Goal: Task Accomplishment & Management: Complete application form

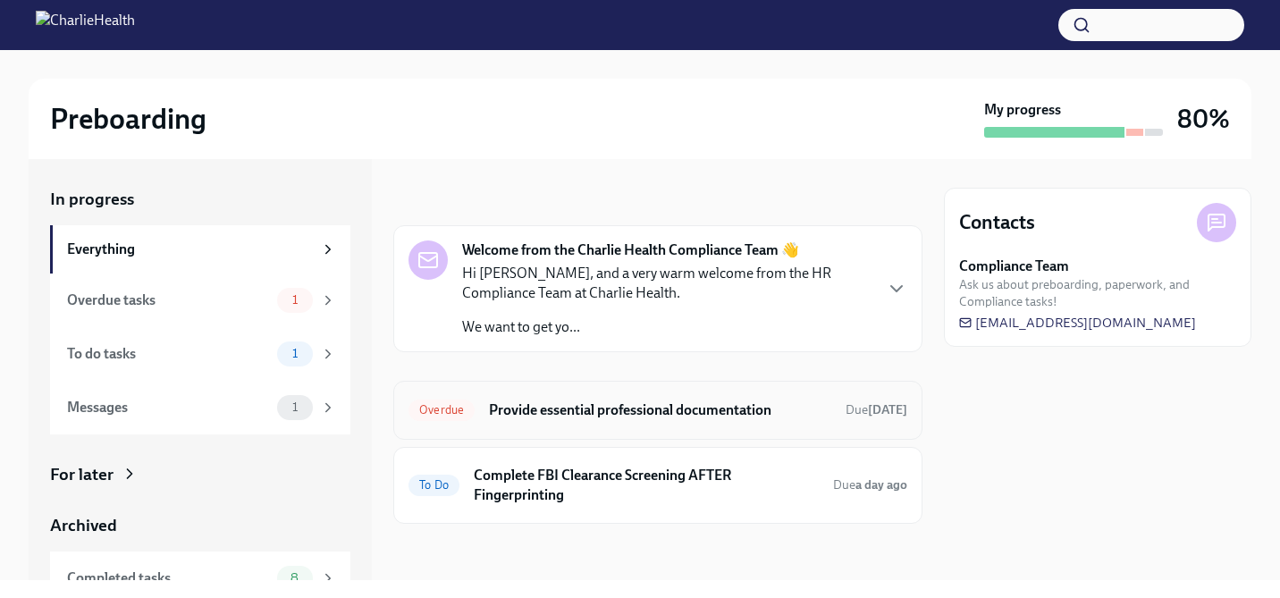
click at [703, 418] on h6 "Provide essential professional documentation" at bounding box center [660, 410] width 342 height 20
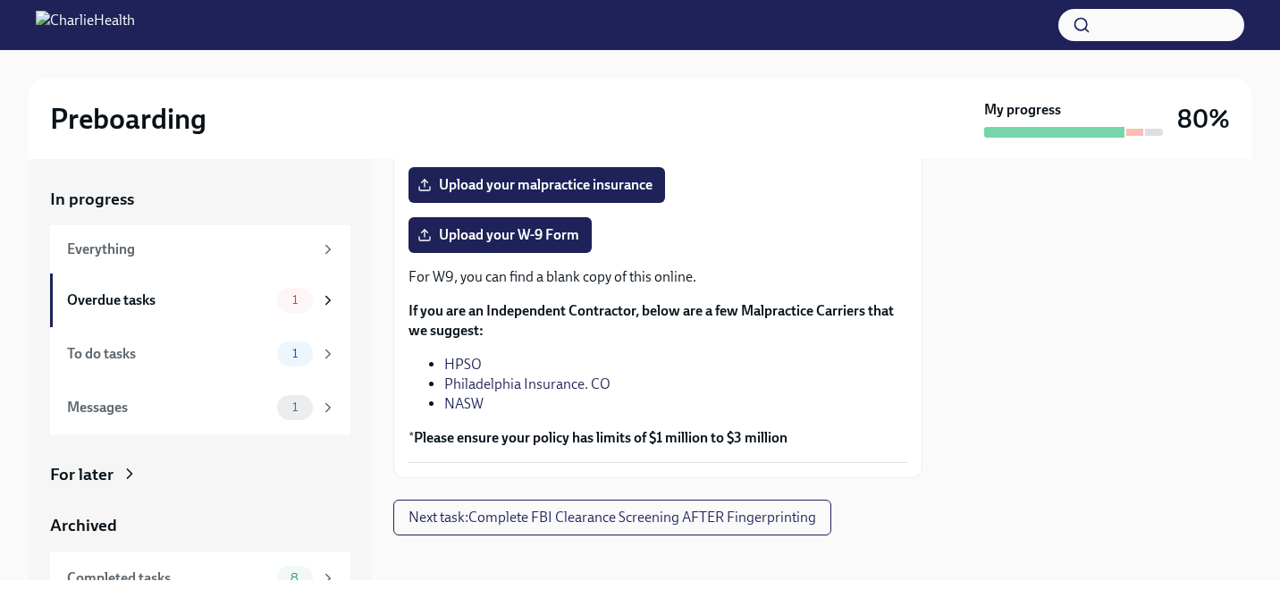
scroll to position [509, 0]
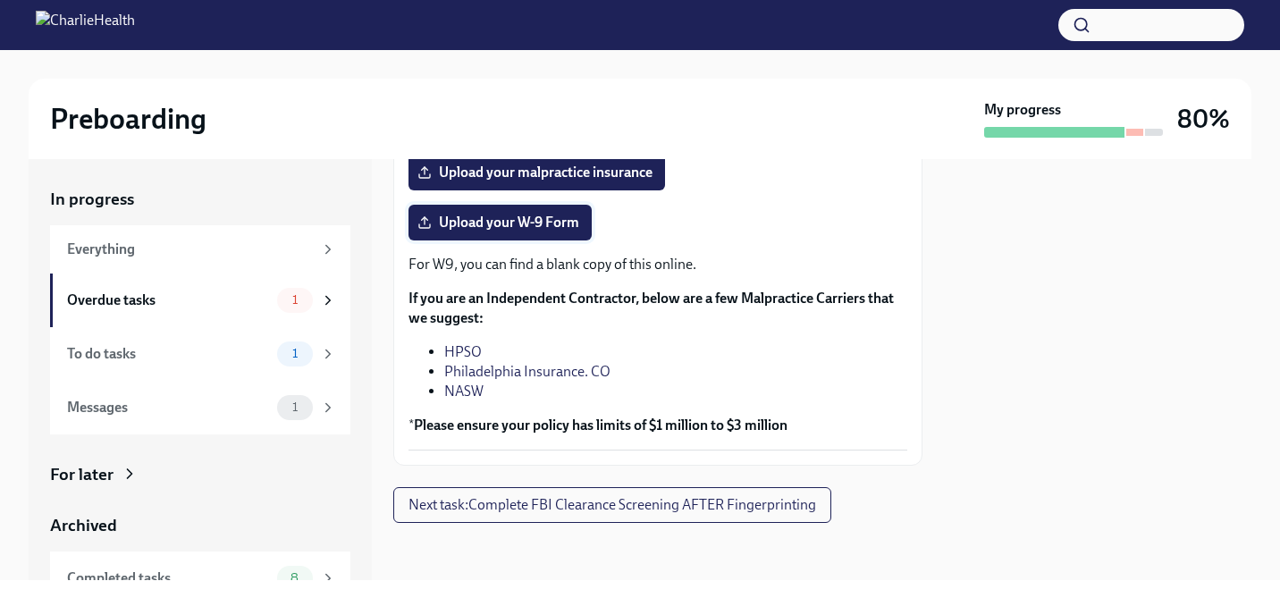
click at [550, 230] on span "Upload your W-9 Form" at bounding box center [500, 223] width 158 height 18
click at [0, 0] on input "Upload your W-9 Form" at bounding box center [0, 0] width 0 height 0
click at [694, 498] on span "Next task : Complete FBI Clearance Screening AFTER Fingerprinting" at bounding box center [612, 505] width 408 height 18
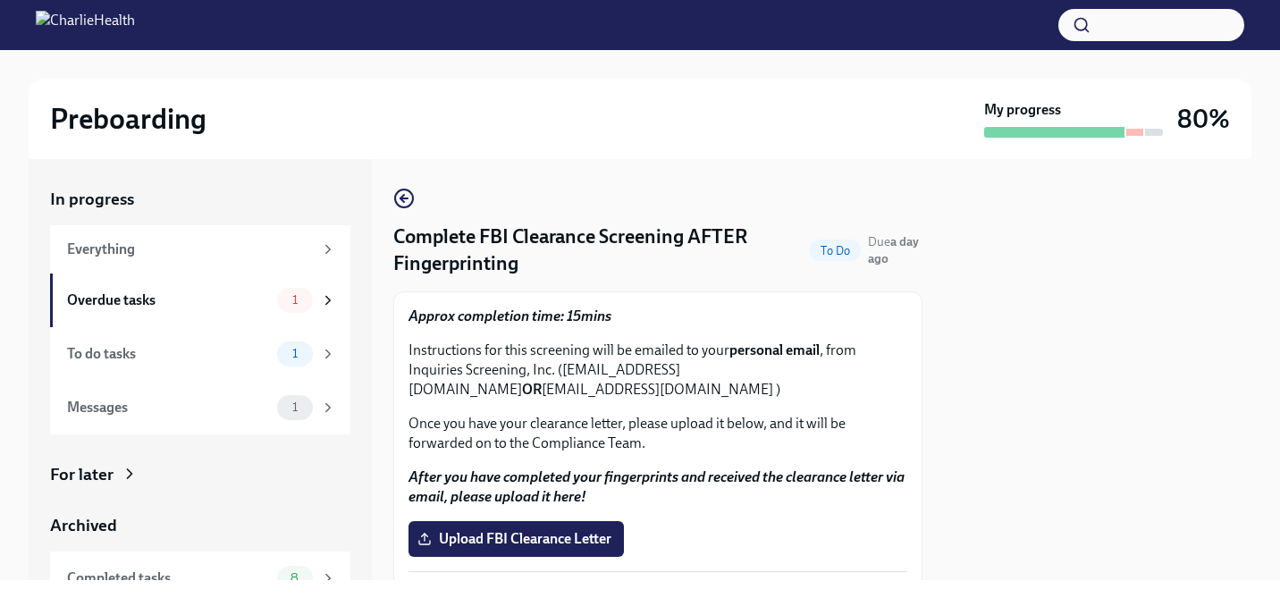
scroll to position [64, 0]
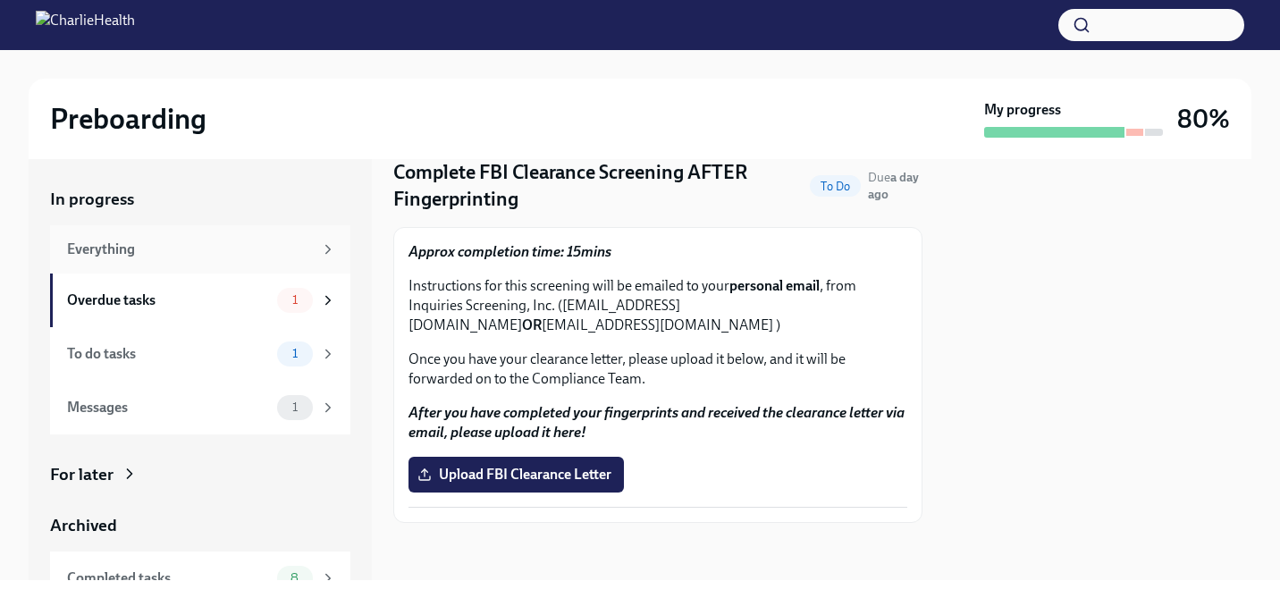
click at [243, 259] on div "Everything" at bounding box center [200, 249] width 300 height 48
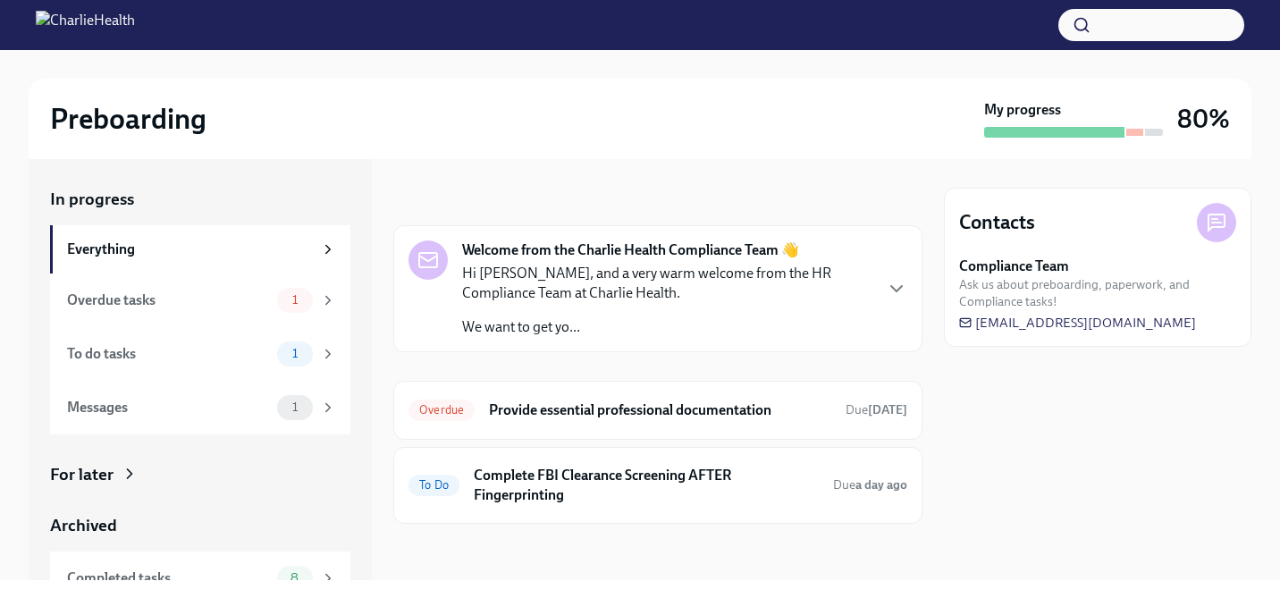
click at [588, 323] on p "We want to get yo..." at bounding box center [666, 327] width 409 height 20
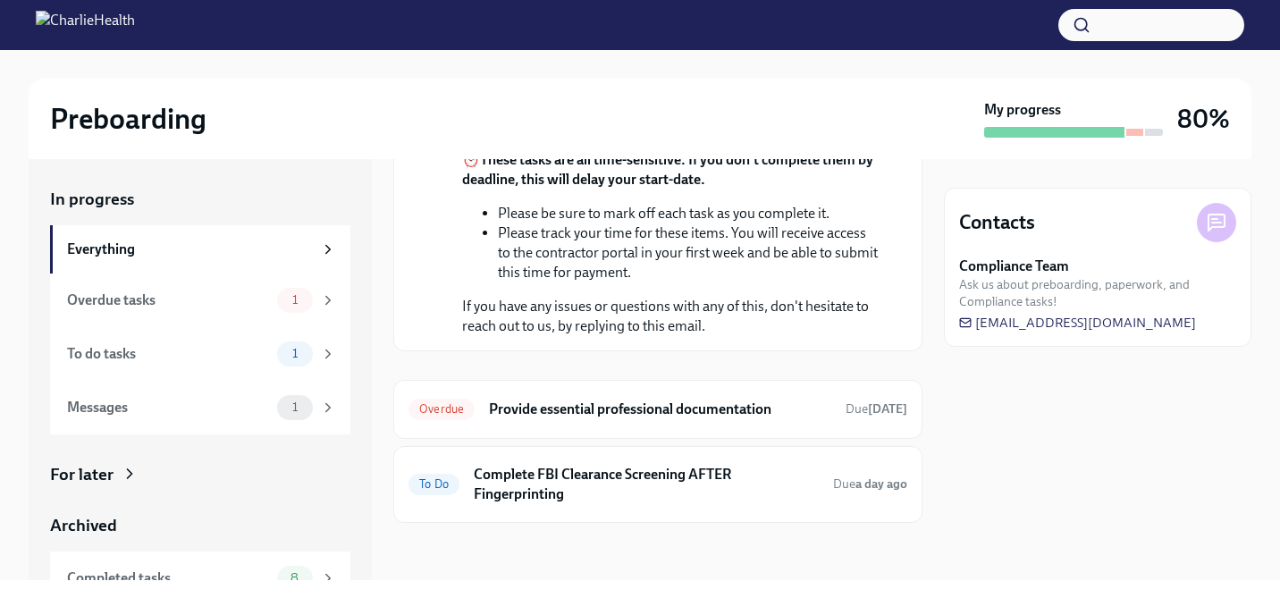
scroll to position [416, 0]
click at [1211, 223] on icon at bounding box center [1216, 222] width 21 height 21
drag, startPoint x: 1220, startPoint y: 323, endPoint x: 1007, endPoint y: 326, distance: 212.7
click at [1007, 326] on div "Compliance Team Ask us about preboarding, paperwork, and Compliance tasks! [EMA…" at bounding box center [1097, 293] width 277 height 75
click at [998, 325] on span "[EMAIL_ADDRESS][DOMAIN_NAME]" at bounding box center [1077, 323] width 237 height 18
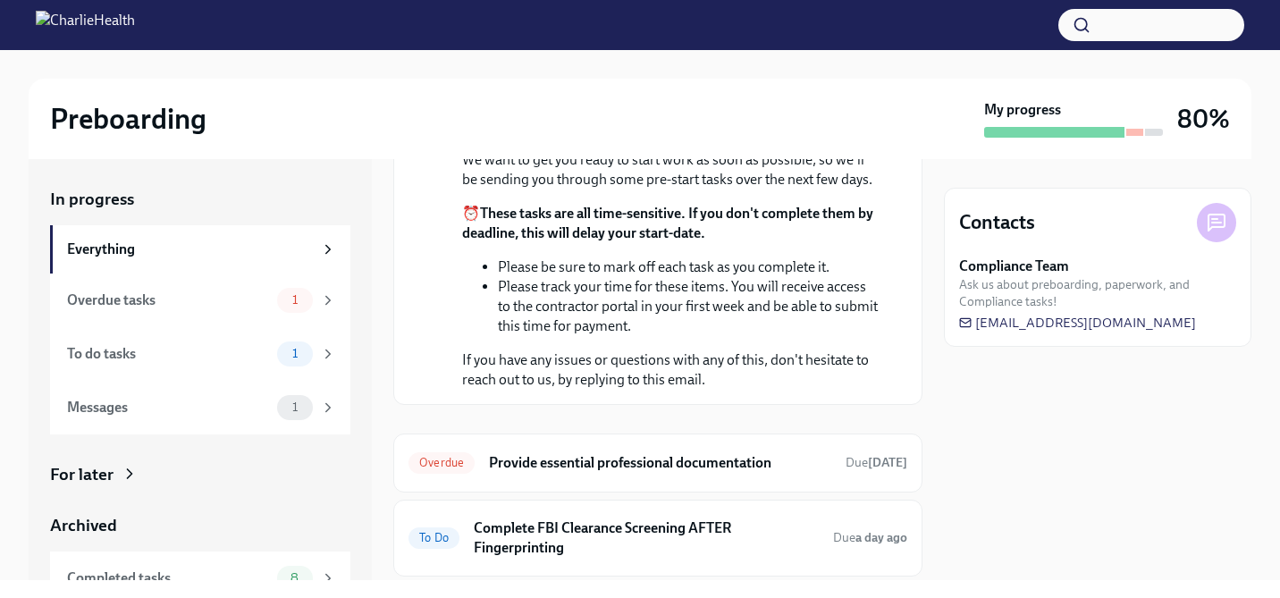
scroll to position [407, 0]
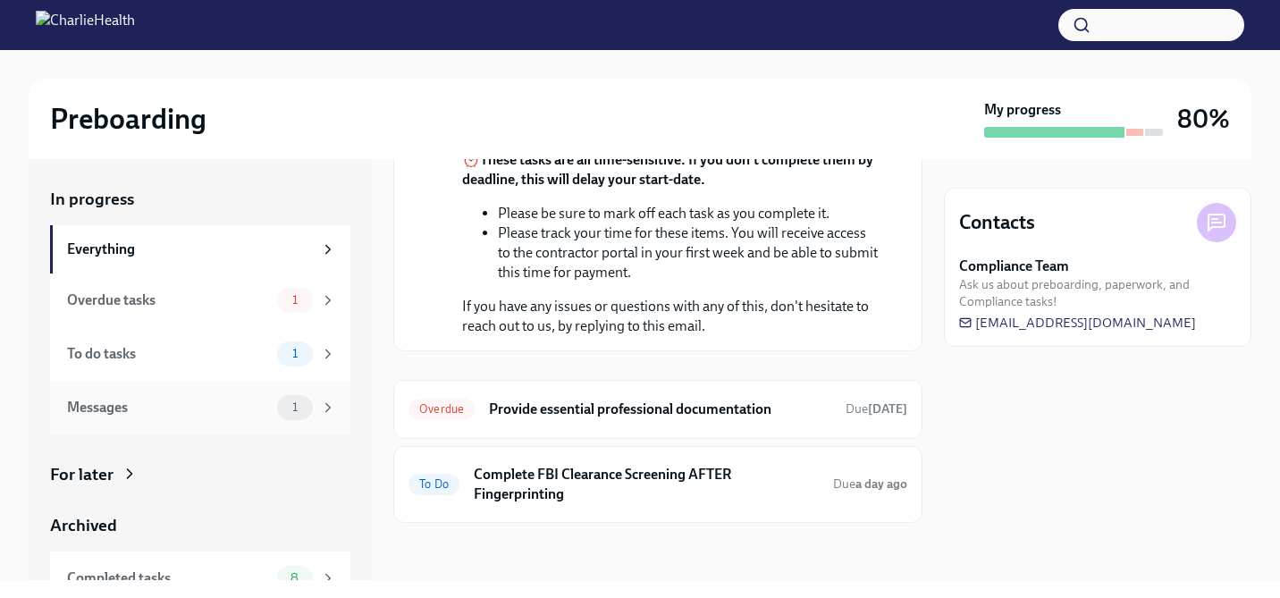
click at [205, 414] on div "Messages" at bounding box center [168, 408] width 203 height 20
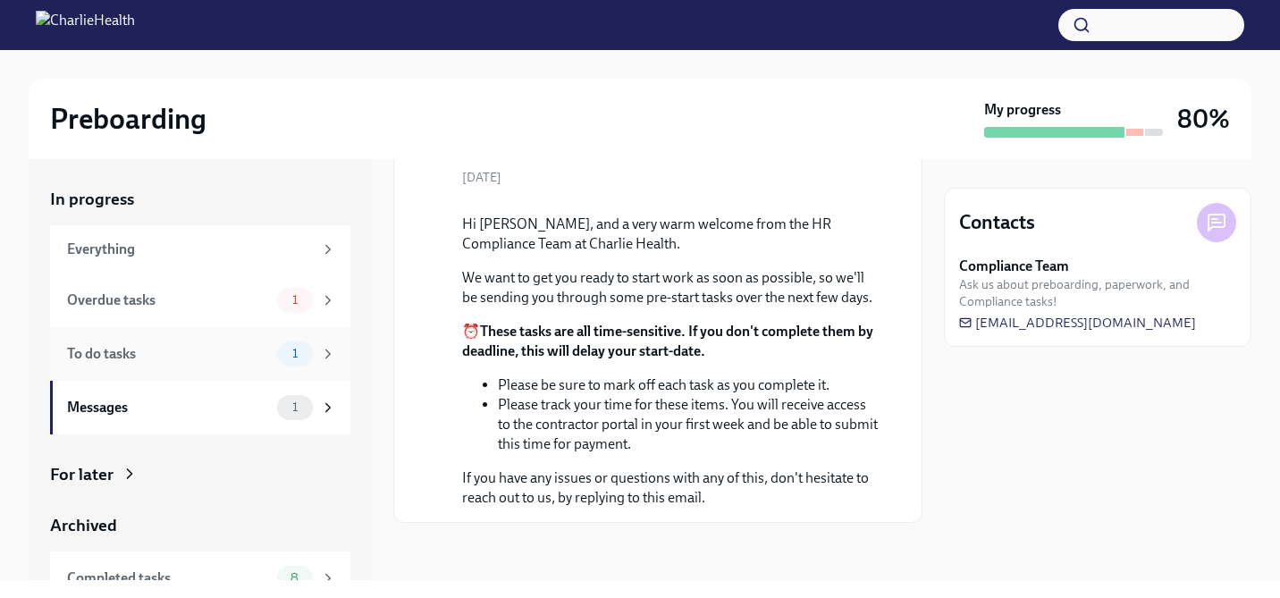
click at [233, 367] on div "To do tasks 1" at bounding box center [200, 354] width 300 height 54
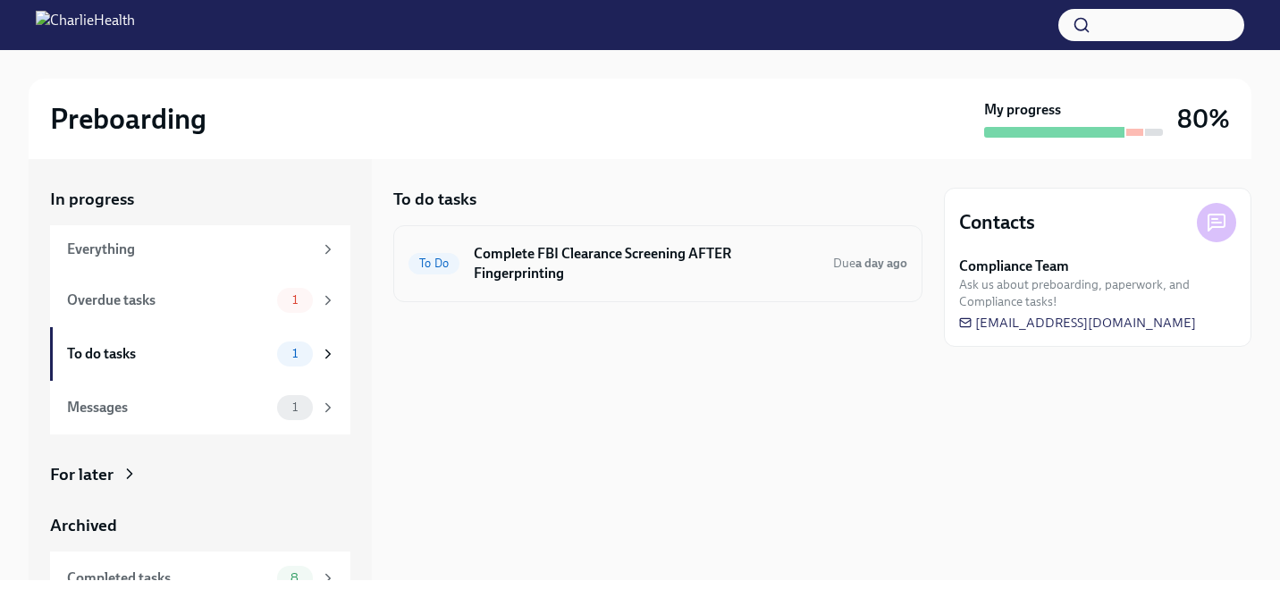
click at [621, 250] on h6 "Complete FBI Clearance Screening AFTER Fingerprinting" at bounding box center [646, 263] width 345 height 39
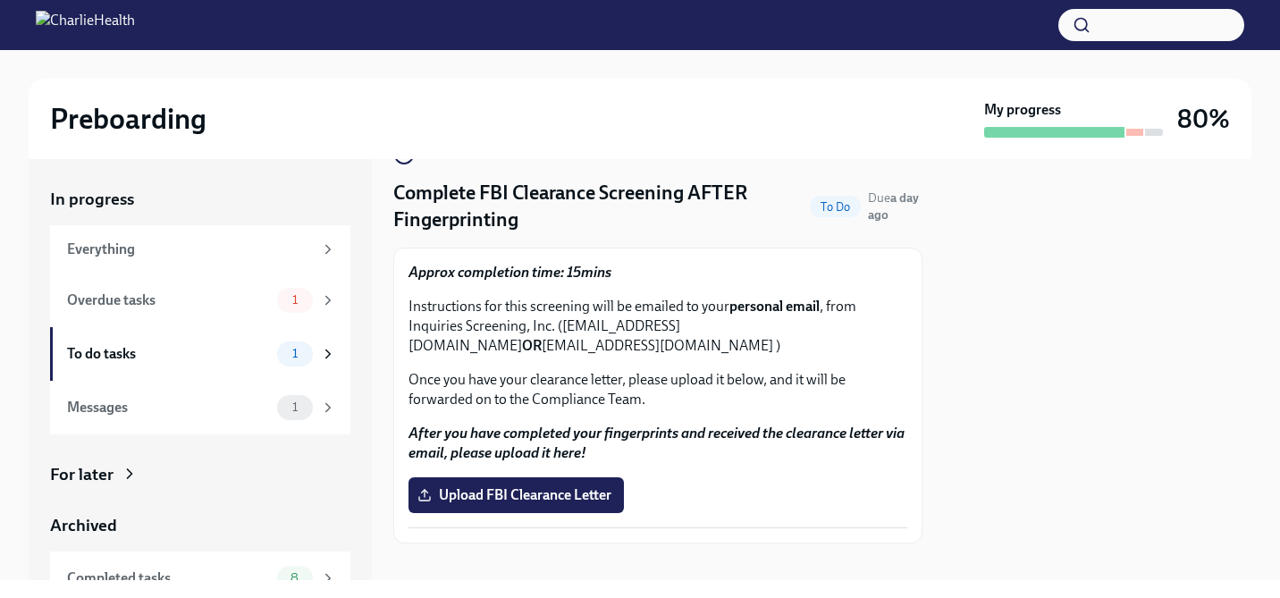
scroll to position [64, 0]
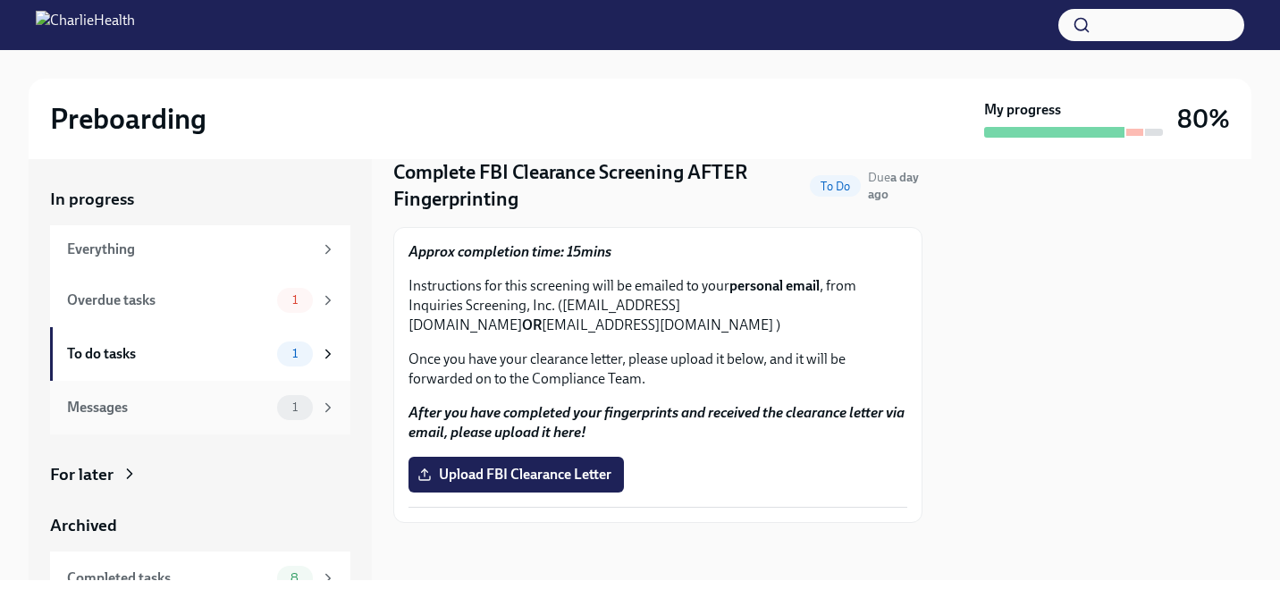
click at [227, 395] on div "Messages 1" at bounding box center [201, 407] width 269 height 25
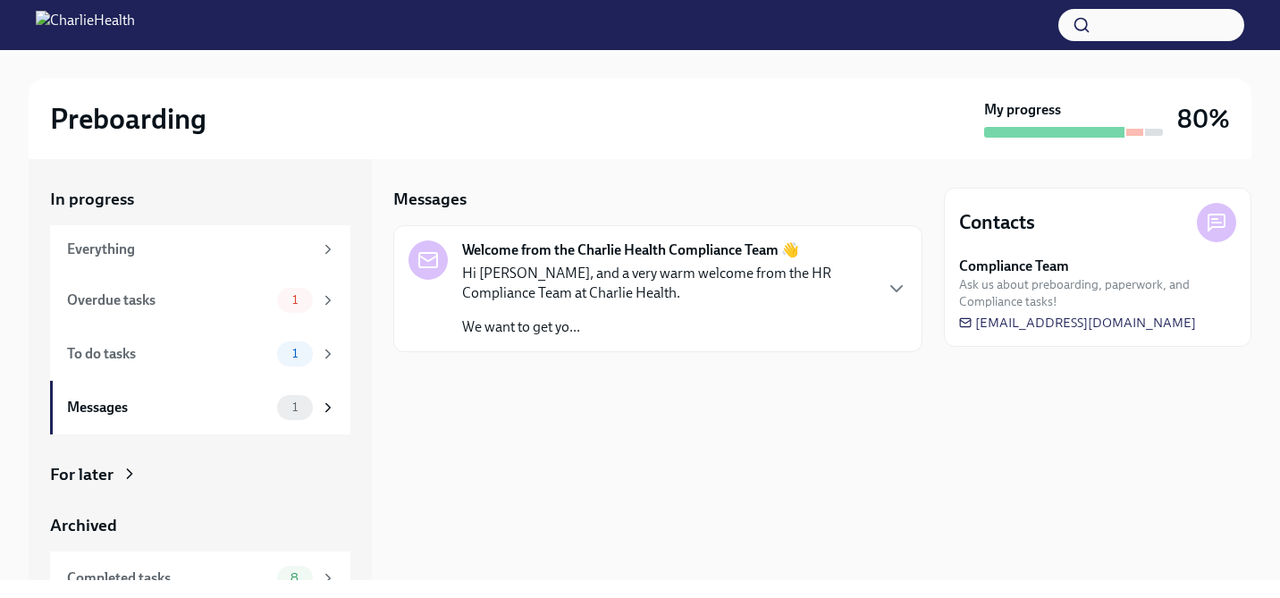
drag, startPoint x: 1212, startPoint y: 324, endPoint x: 1034, endPoint y: 406, distance: 195.6
click at [1034, 406] on div "Contacts Compliance Team Ask us about preboarding, paperwork, and Compliance ta…" at bounding box center [1097, 369] width 307 height 421
drag, startPoint x: 1240, startPoint y: 323, endPoint x: 1139, endPoint y: 326, distance: 101.9
click at [1139, 326] on div "Contacts Compliance Team Ask us about preboarding, paperwork, and Compliance ta…" at bounding box center [1097, 267] width 307 height 159
click at [129, 400] on div "Messages" at bounding box center [168, 408] width 203 height 20
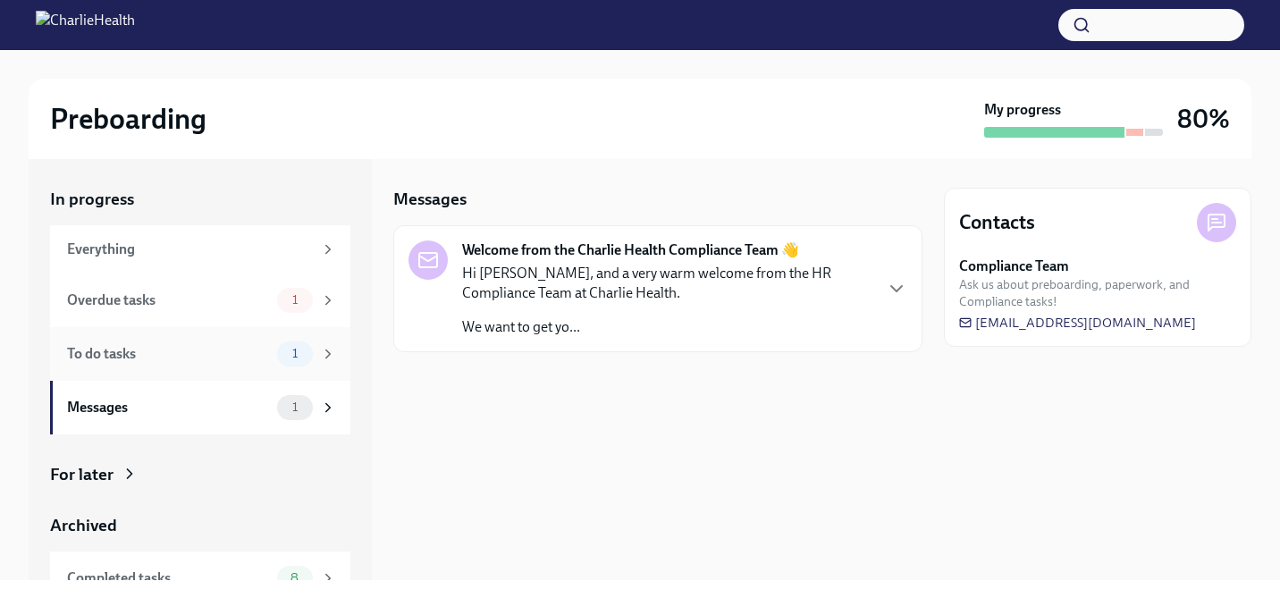
click at [171, 361] on div "To do tasks" at bounding box center [168, 354] width 203 height 20
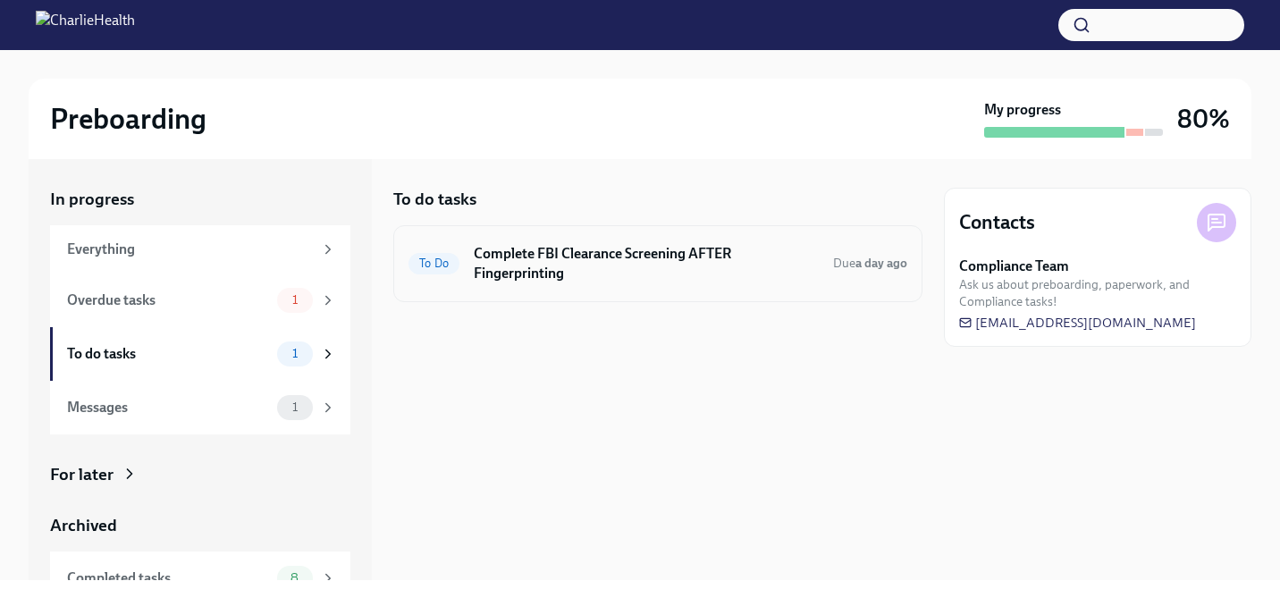
click at [573, 272] on h6 "Complete FBI Clearance Screening AFTER Fingerprinting" at bounding box center [646, 263] width 345 height 39
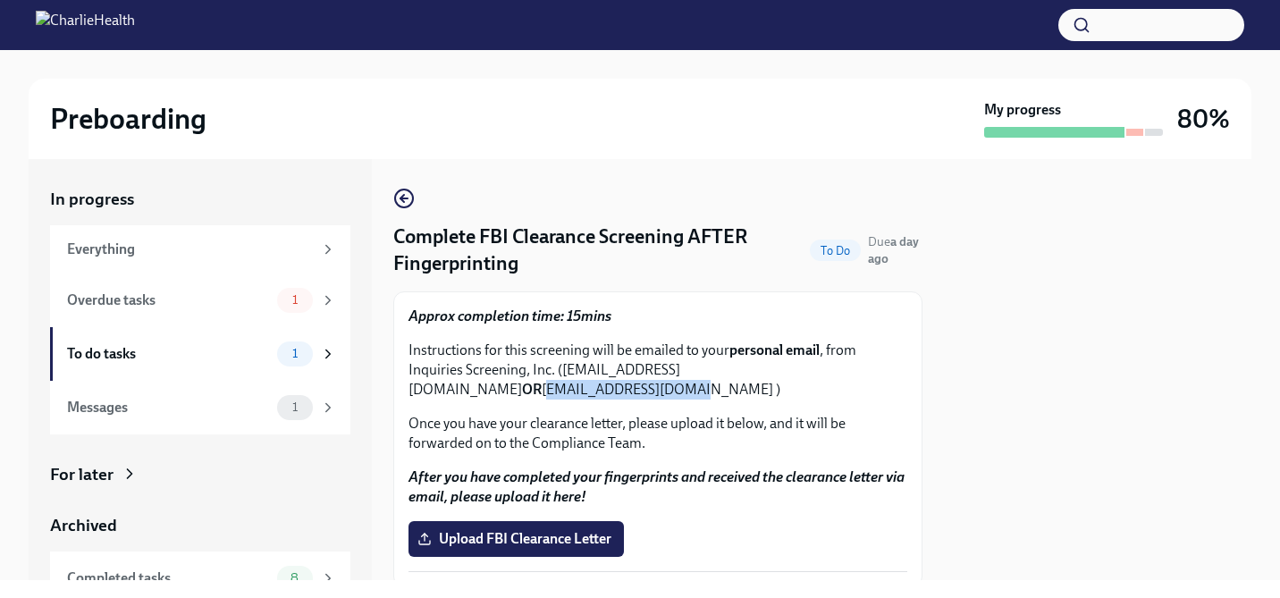
drag, startPoint x: 538, startPoint y: 391, endPoint x: 408, endPoint y: 389, distance: 129.6
click at [408, 389] on p "Instructions for this screening will be emailed to your personal email , from I…" at bounding box center [657, 370] width 499 height 59
copy p "[EMAIL_ADDRESS][DOMAIN_NAME]"
